Goal: Browse casually

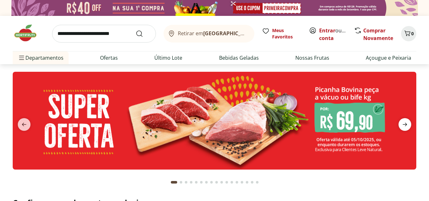
click at [402, 125] on icon "next" at bounding box center [405, 125] width 8 height 8
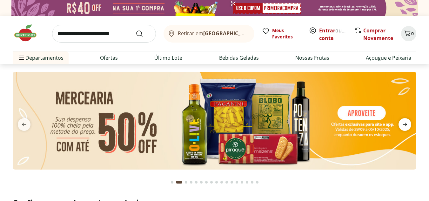
click at [402, 125] on icon "next" at bounding box center [405, 125] width 8 height 8
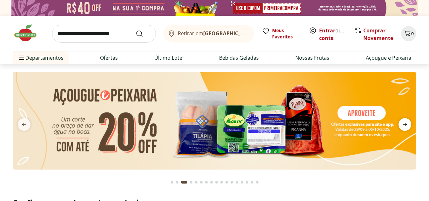
click at [402, 125] on icon "next" at bounding box center [405, 125] width 8 height 8
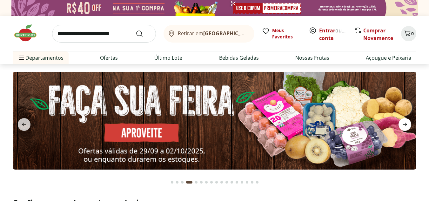
click at [402, 125] on icon "next" at bounding box center [405, 125] width 8 height 8
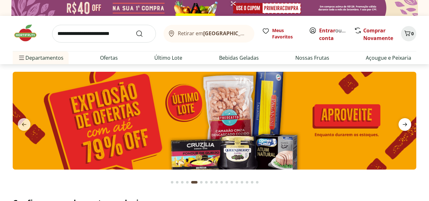
click at [402, 125] on icon "next" at bounding box center [405, 125] width 8 height 8
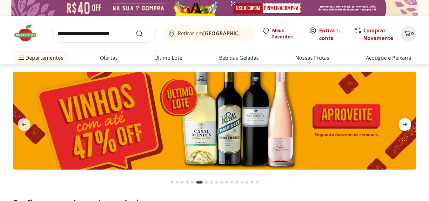
click at [402, 125] on icon "next" at bounding box center [405, 125] width 8 height 8
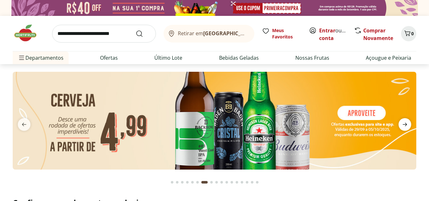
click at [402, 125] on icon "next" at bounding box center [405, 125] width 8 height 8
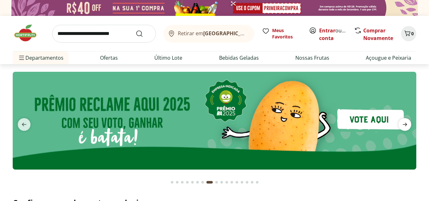
click at [402, 125] on icon "next" at bounding box center [405, 125] width 8 height 8
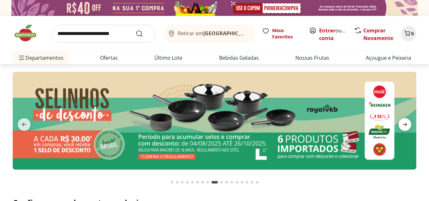
click at [402, 125] on icon "next" at bounding box center [405, 125] width 8 height 8
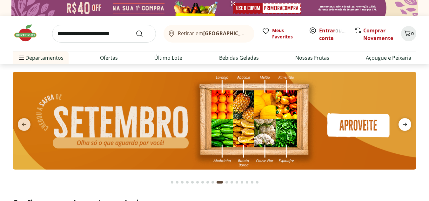
click at [402, 125] on icon "next" at bounding box center [405, 125] width 8 height 8
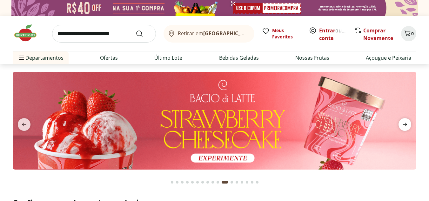
click at [403, 124] on icon "next" at bounding box center [405, 125] width 8 height 8
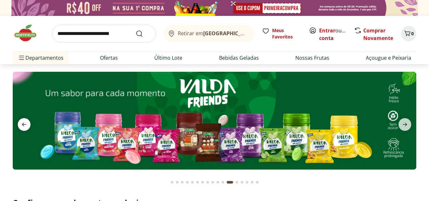
click at [24, 124] on icon "previous" at bounding box center [24, 125] width 8 height 8
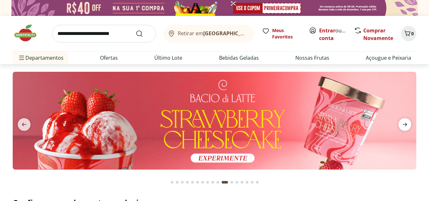
click at [406, 125] on icon "next" at bounding box center [405, 124] width 4 height 3
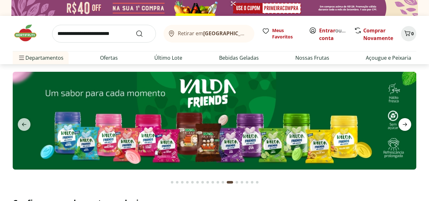
click at [406, 125] on icon "next" at bounding box center [405, 124] width 4 height 3
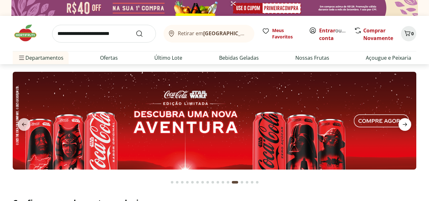
click at [406, 125] on icon "next" at bounding box center [405, 124] width 4 height 3
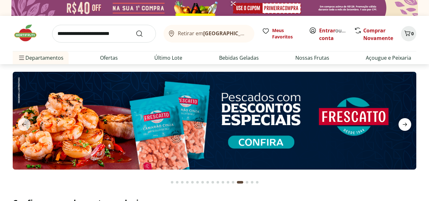
click at [406, 125] on icon "next" at bounding box center [405, 124] width 4 height 3
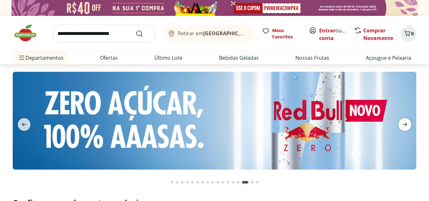
click at [406, 125] on icon "next" at bounding box center [405, 124] width 4 height 3
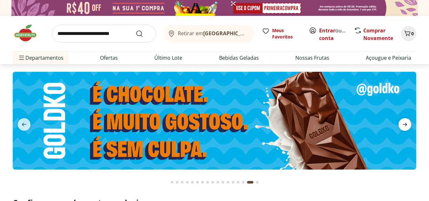
click at [406, 125] on icon "next" at bounding box center [405, 124] width 4 height 3
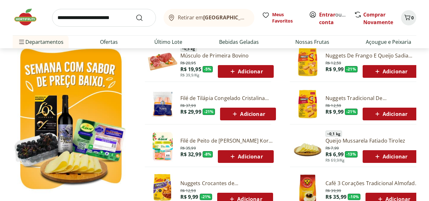
scroll to position [350, 0]
